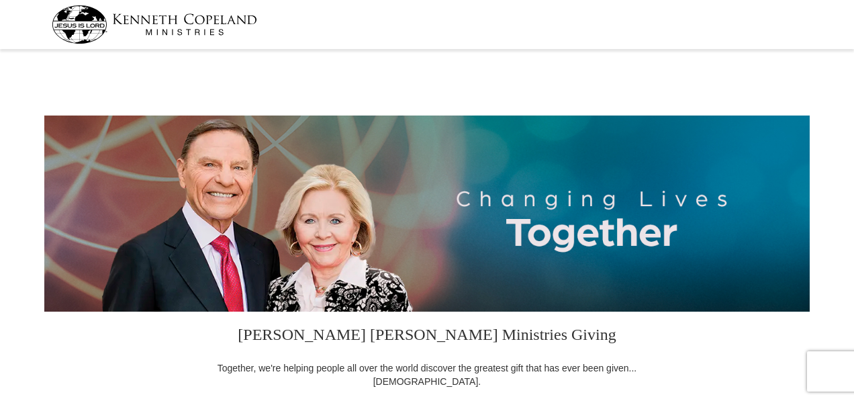
select select "GA"
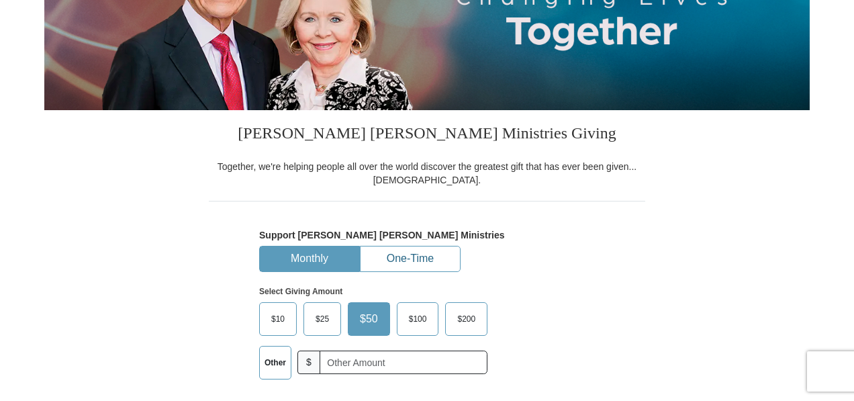
click at [416, 257] on button "One-Time" at bounding box center [409, 258] width 99 height 25
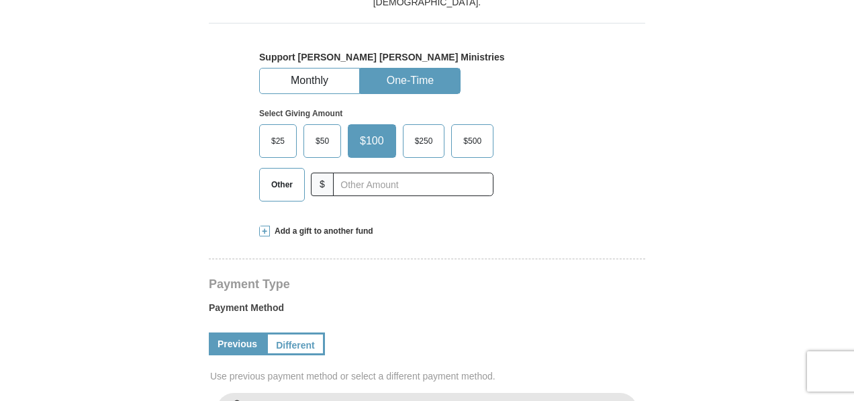
scroll to position [403, 0]
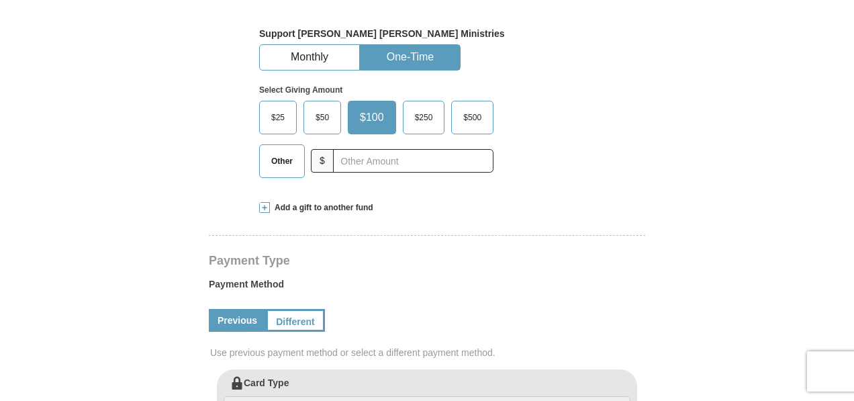
click at [292, 167] on span "Other" at bounding box center [281, 161] width 35 height 20
click at [0, 0] on input "Other" at bounding box center [0, 0] width 0 height 0
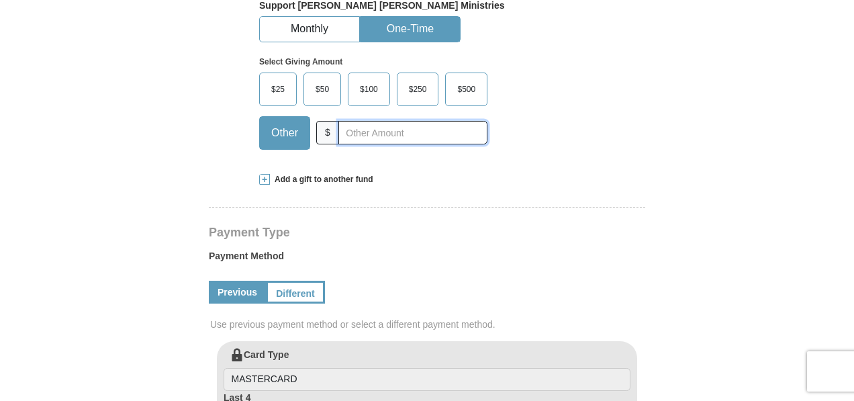
scroll to position [336, 0]
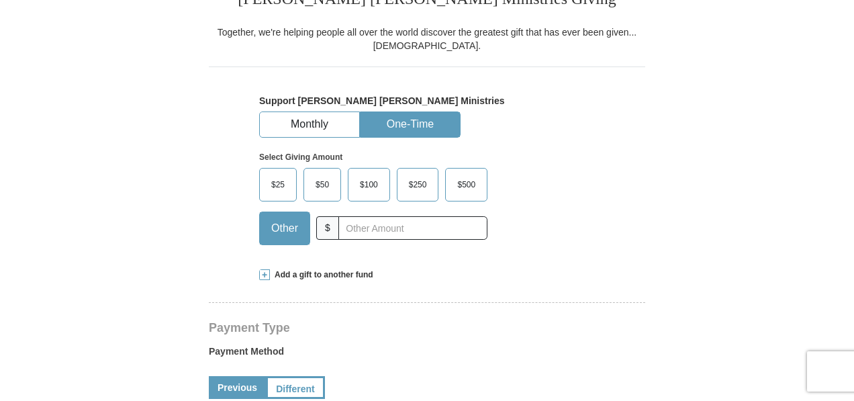
click at [330, 275] on span "Add a gift to another fund" at bounding box center [321, 274] width 103 height 11
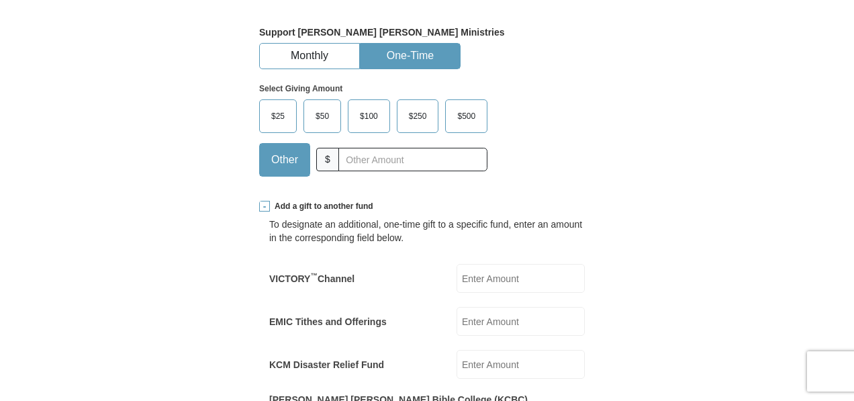
scroll to position [537, 0]
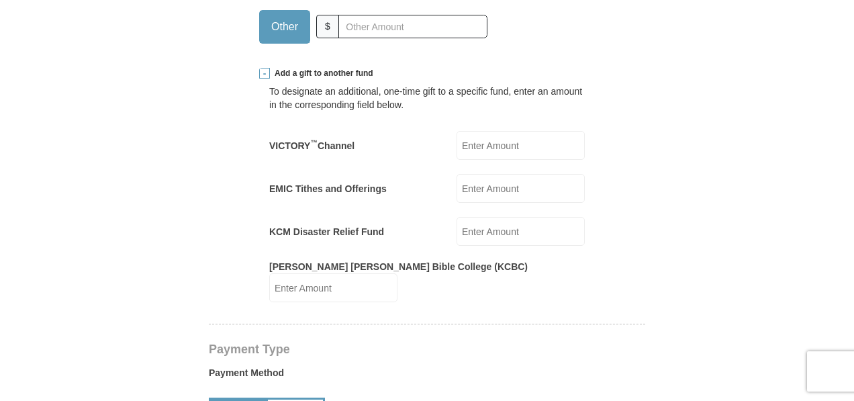
click at [511, 187] on input "EMIC Tithes and Offerings" at bounding box center [520, 188] width 128 height 29
type input "29"
click at [733, 227] on form "[PERSON_NAME] [PERSON_NAME] Ministries Giving Together, we're helping people al…" at bounding box center [426, 360] width 765 height 1687
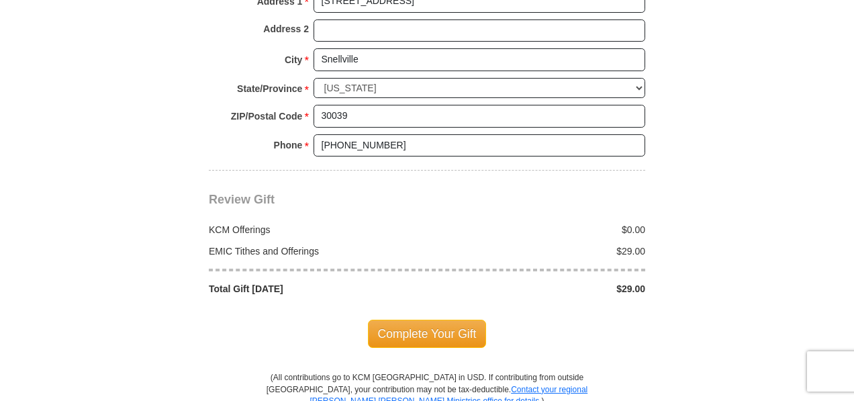
scroll to position [1243, 0]
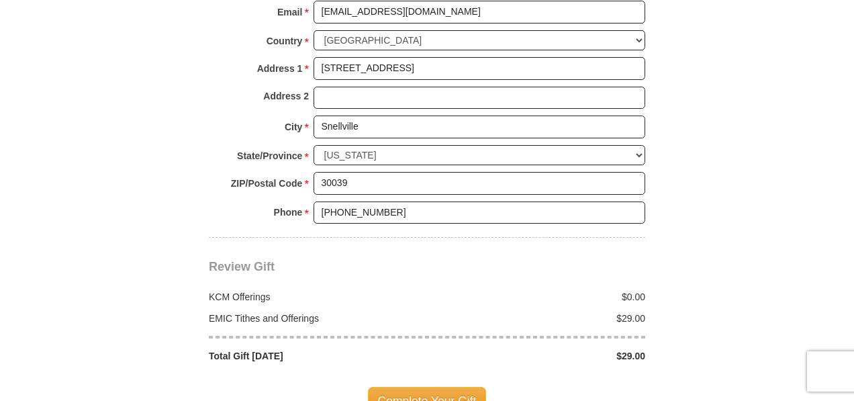
click at [434, 387] on span "Complete Your Gift" at bounding box center [427, 401] width 119 height 28
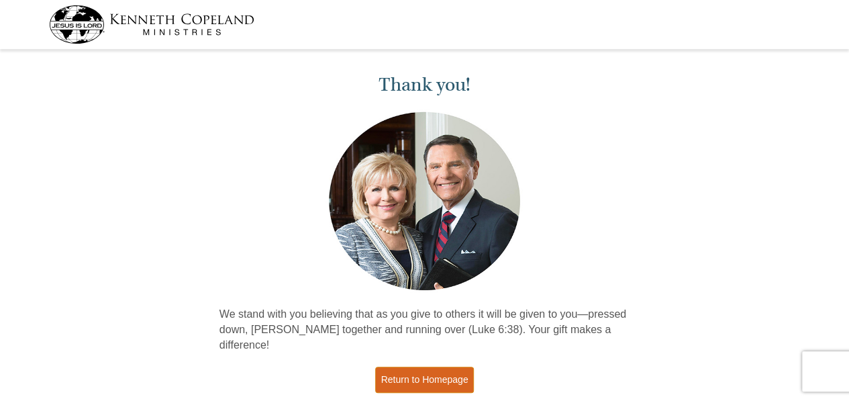
click at [447, 366] on link "Return to Homepage" at bounding box center [424, 379] width 99 height 26
